Goal: Obtain resource: Download file/media

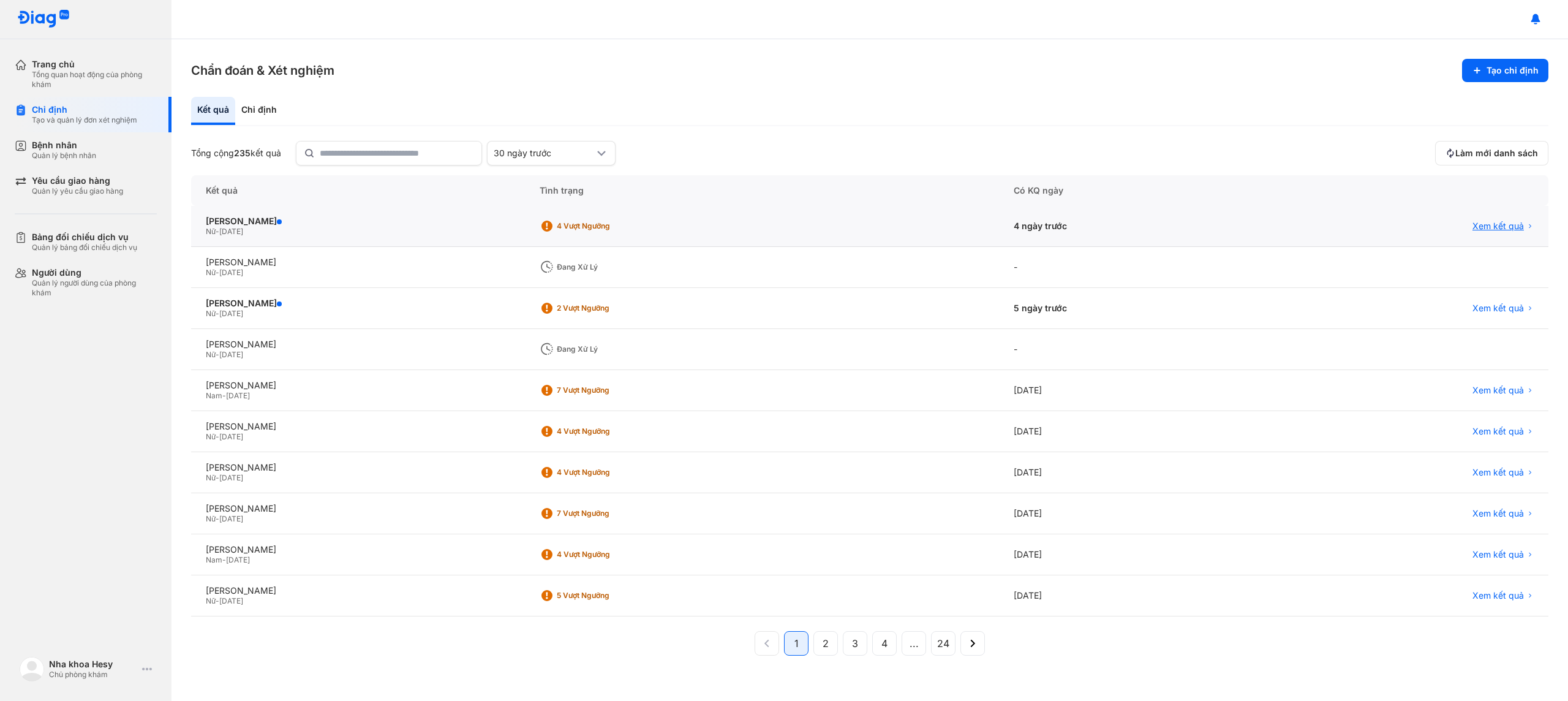
click at [1476, 223] on span "Xem kết quả" at bounding box center [1498, 226] width 52 height 11
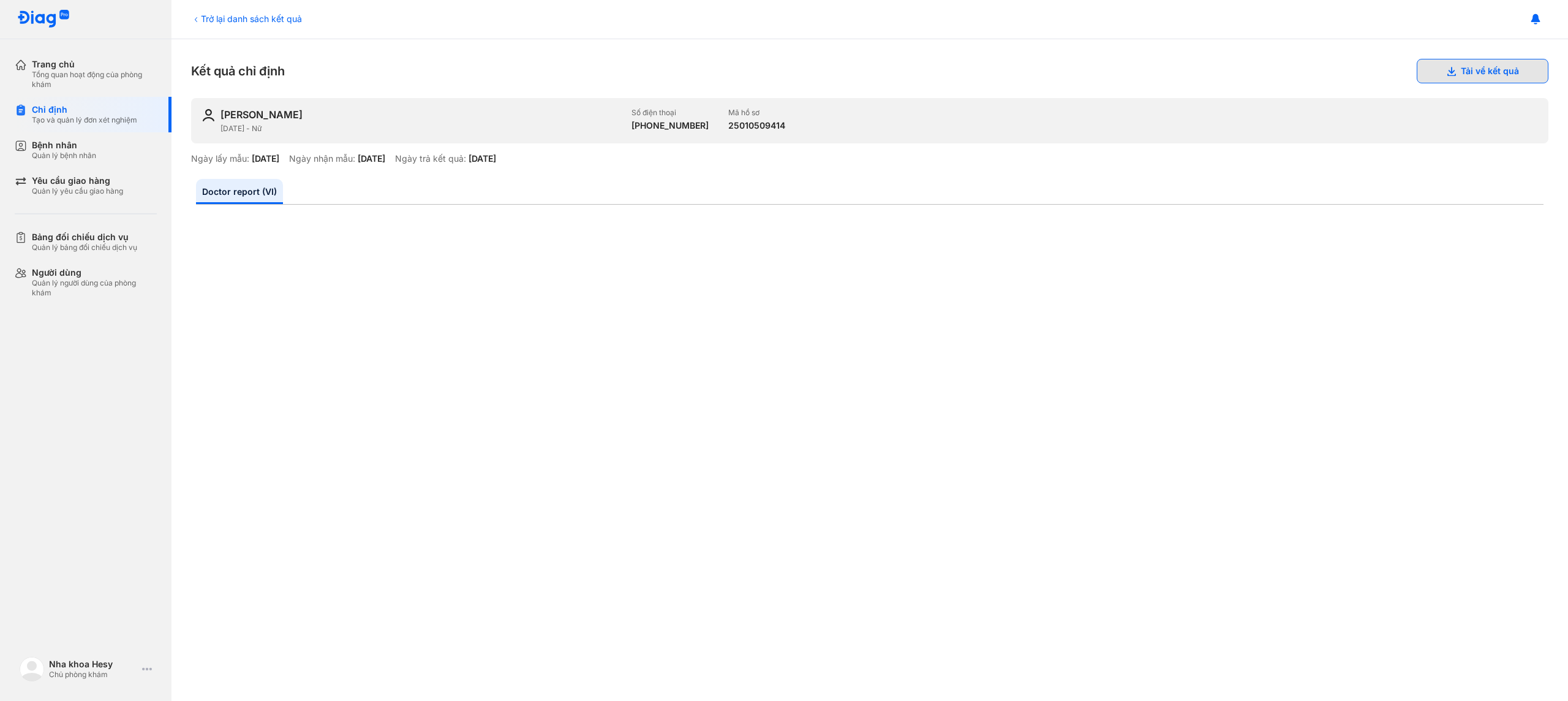
click at [1448, 70] on icon at bounding box center [1450, 70] width 9 height 9
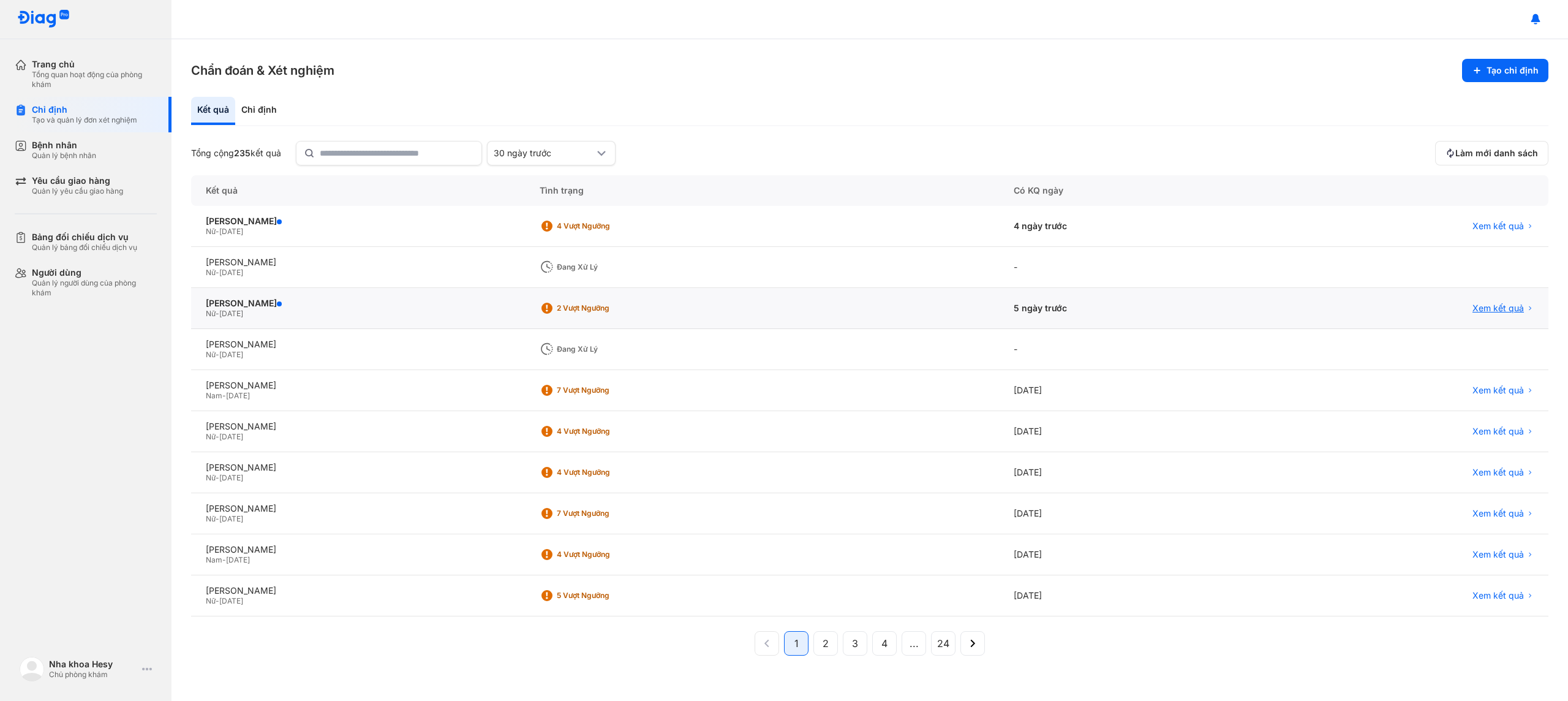
click at [1516, 309] on span "Xem kết quả" at bounding box center [1498, 308] width 52 height 11
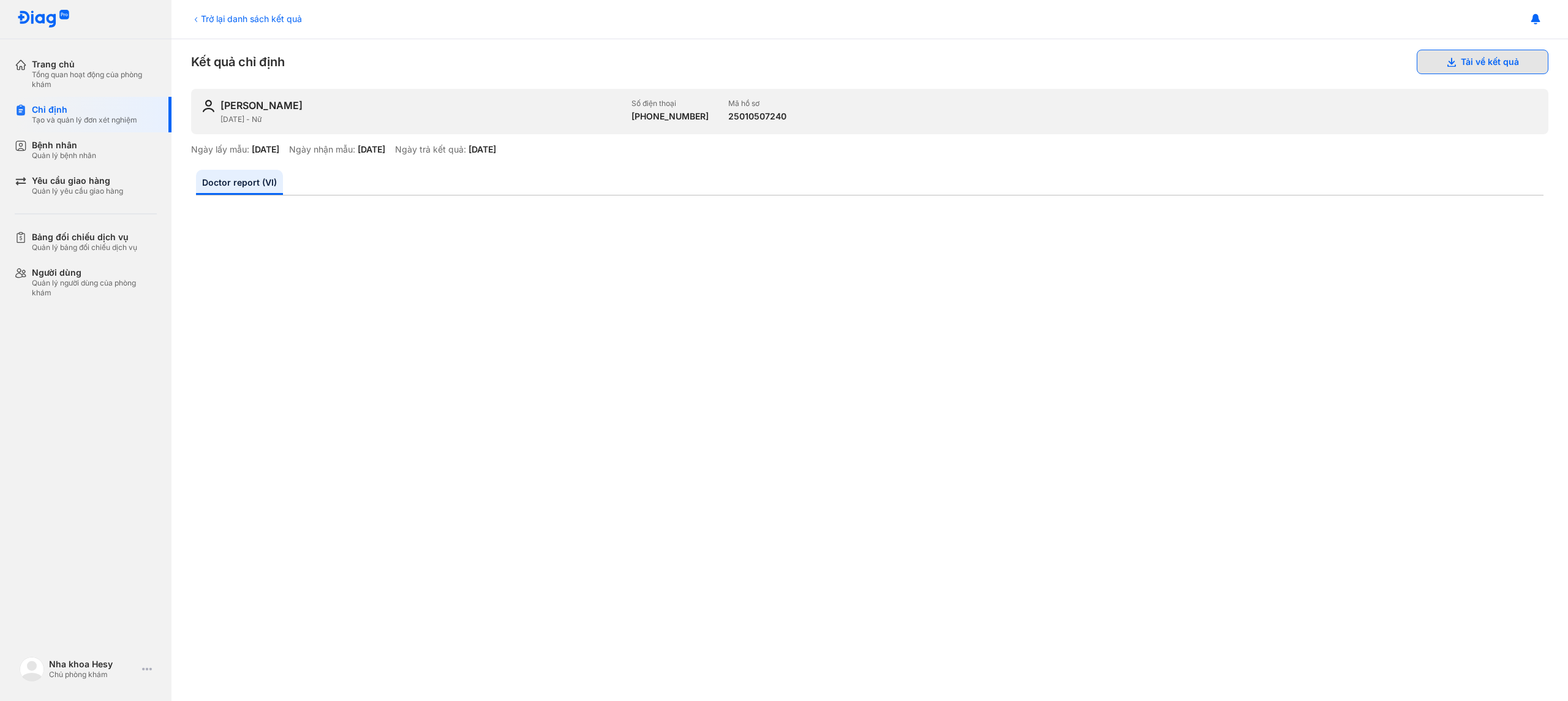
scroll to position [9, 0]
click at [1481, 77] on div "Trở lại danh sách kết quả Kết quả chỉ định Tải về kết quả QUÁCH NGỌC HẠNH 18/04…" at bounding box center [870, 370] width 1396 height 661
click at [1481, 58] on button "Tải về kết quả" at bounding box center [1482, 61] width 131 height 25
